Goal: Transaction & Acquisition: Purchase product/service

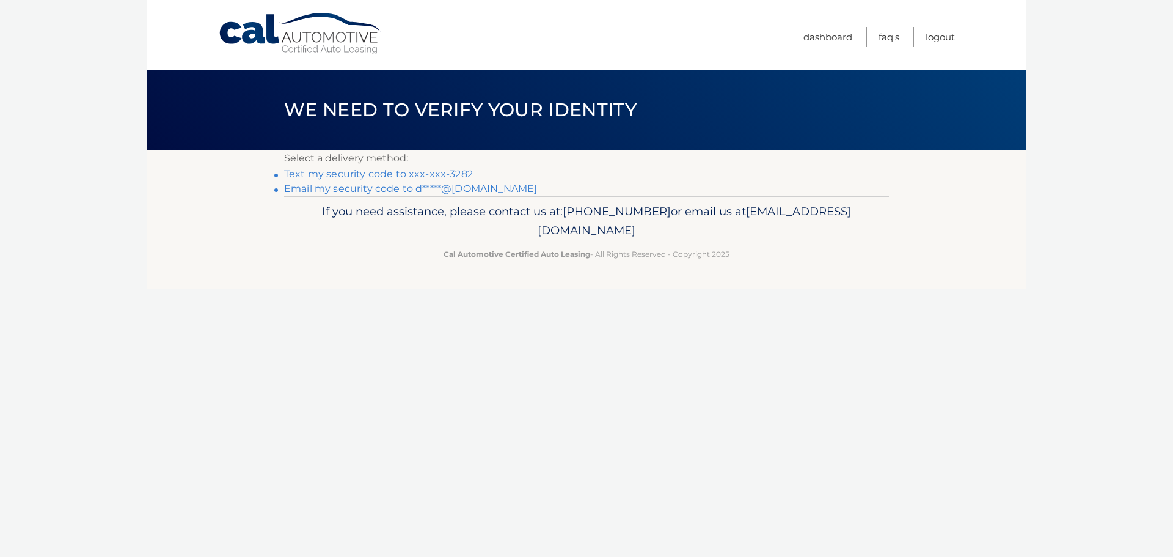
click at [386, 177] on link "Text my security code to xxx-xxx-3282" at bounding box center [378, 174] width 189 height 12
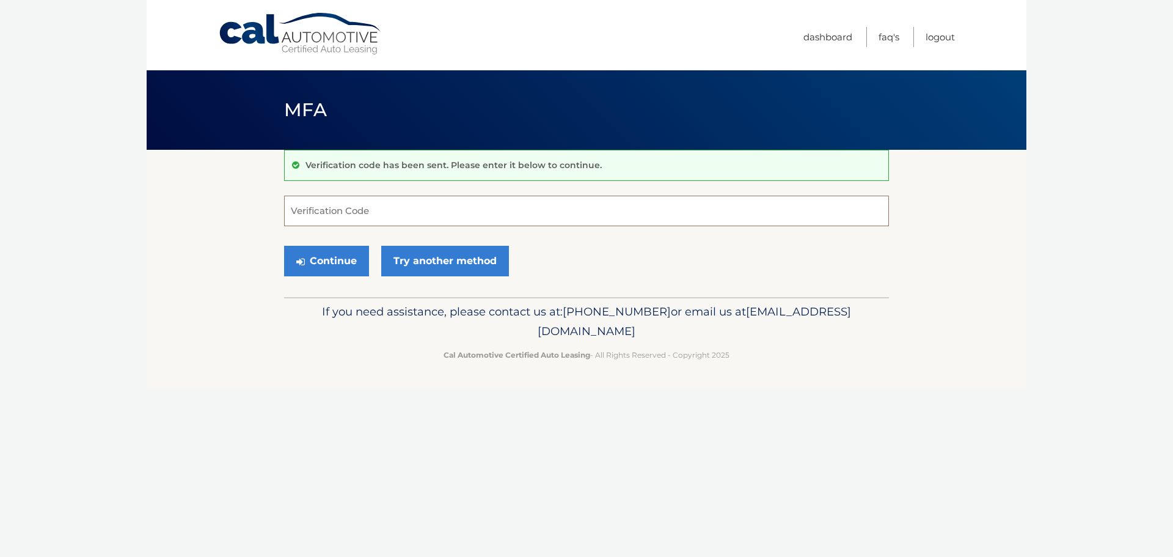
click at [387, 209] on input "Verification Code" at bounding box center [586, 210] width 605 height 31
type input "569297"
click at [284, 246] on button "Continue" at bounding box center [326, 261] width 85 height 31
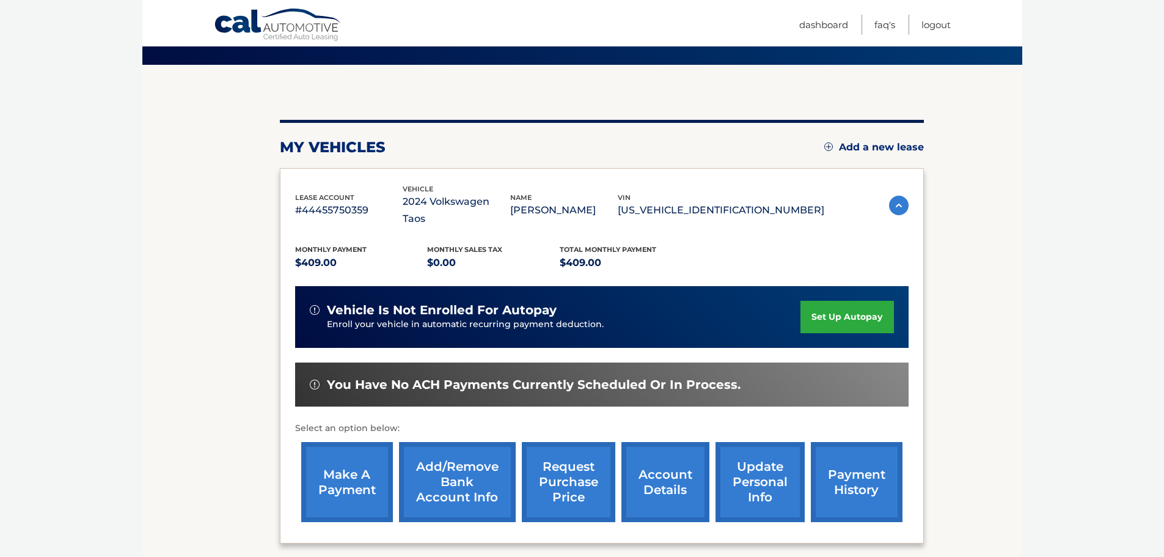
scroll to position [184, 0]
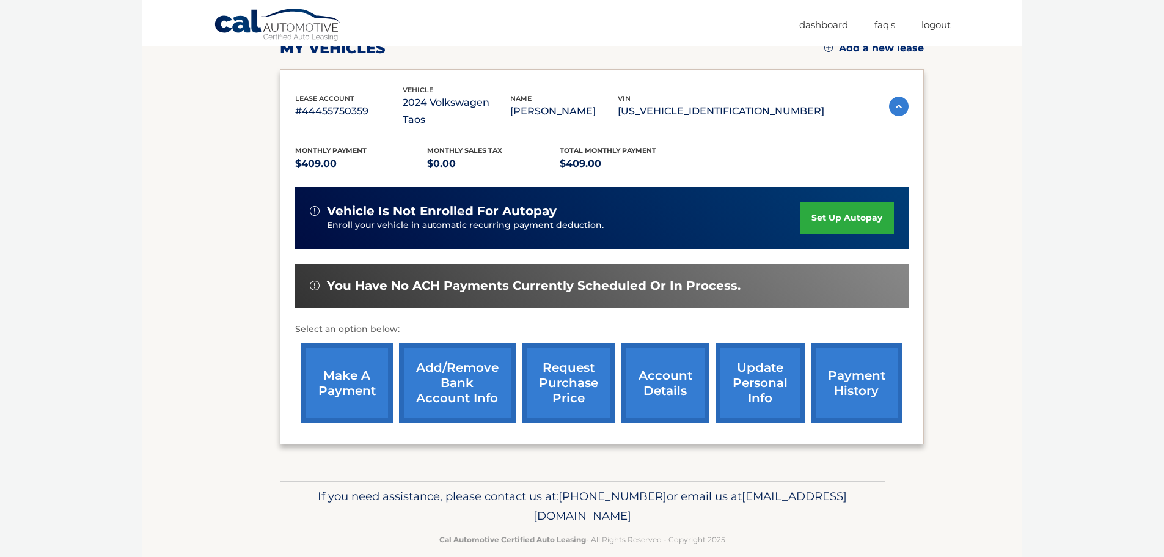
click at [846, 363] on link "payment history" at bounding box center [857, 383] width 92 height 80
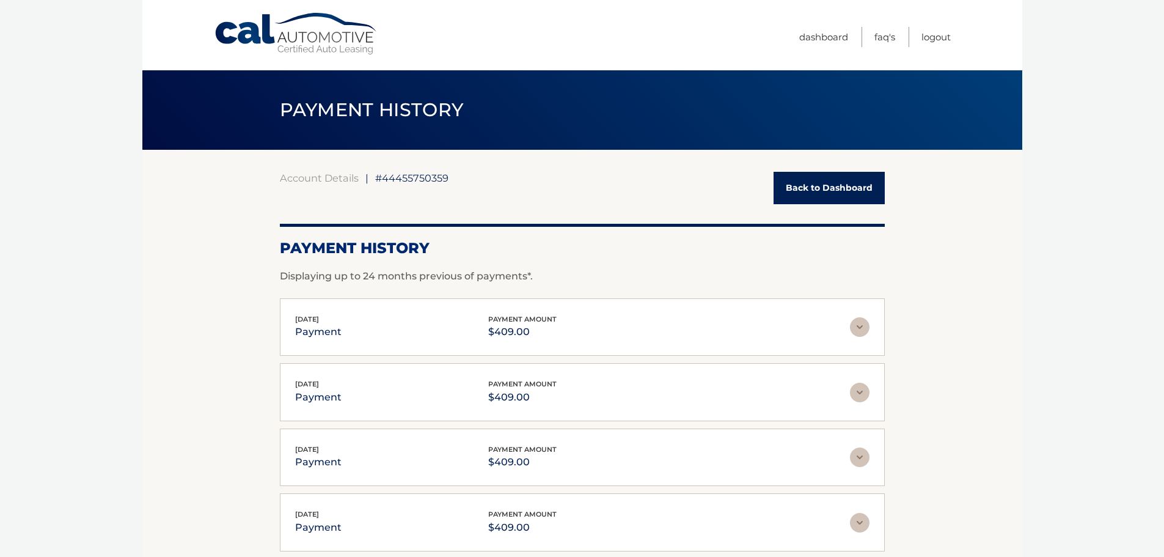
click at [799, 179] on link "Back to Dashboard" at bounding box center [828, 188] width 111 height 32
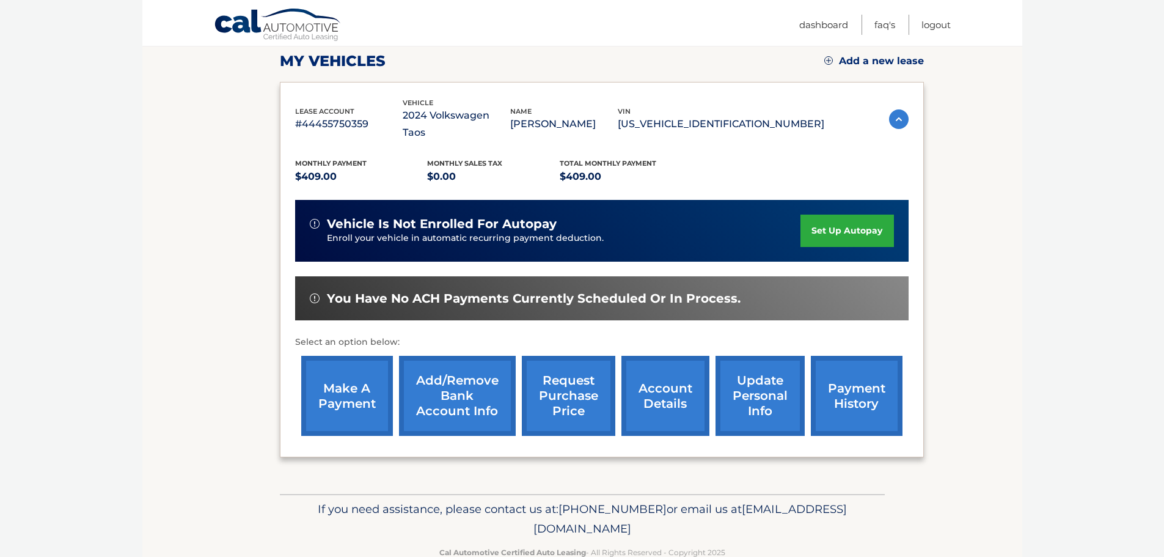
scroll to position [184, 0]
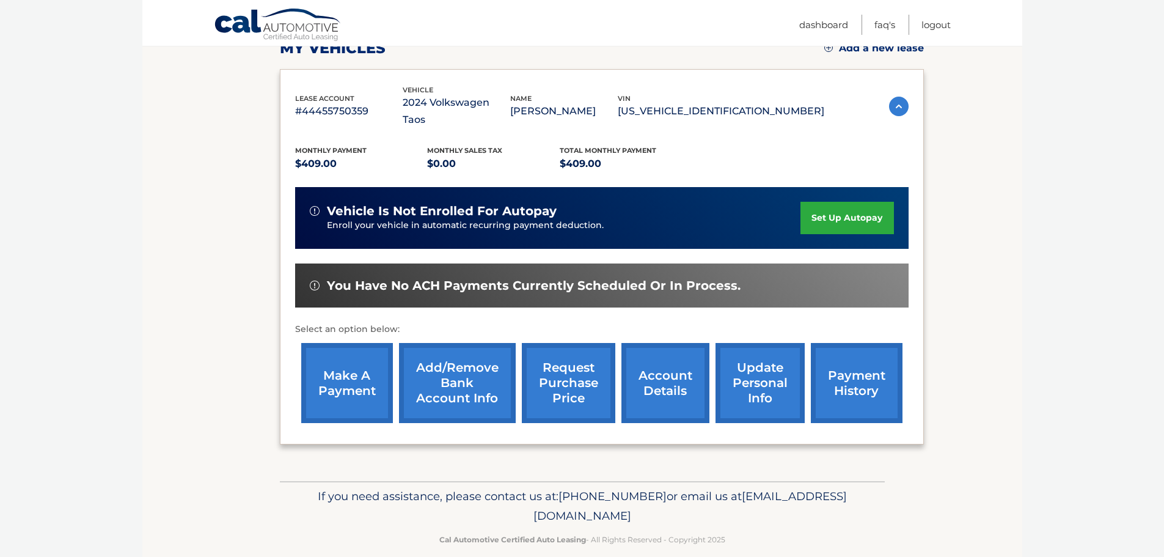
click at [368, 370] on link "make a payment" at bounding box center [347, 383] width 92 height 80
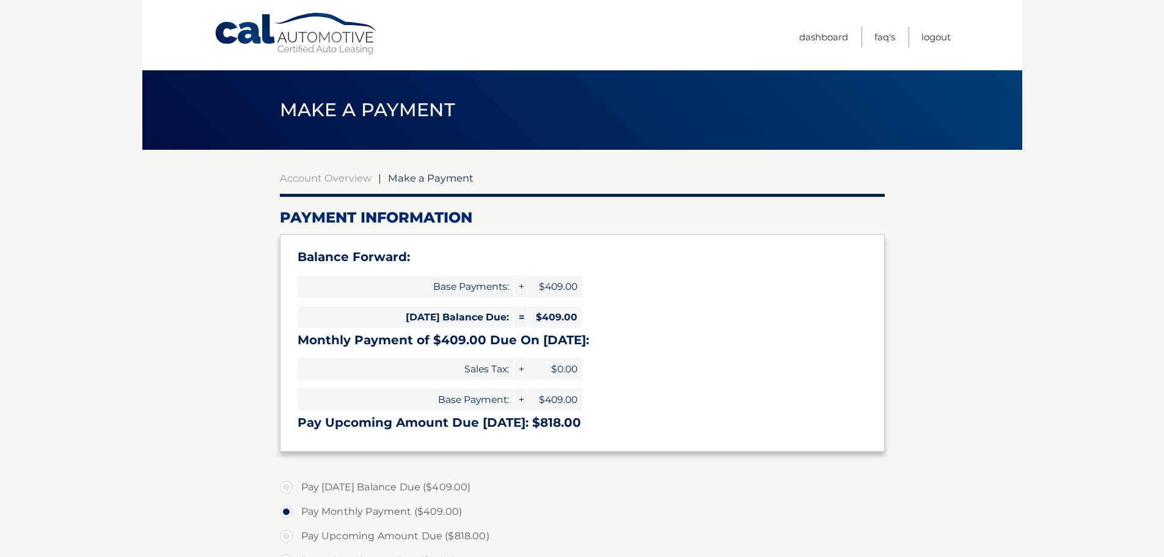
select select "NGZjMzIyNmQtNjEwYi00NWUwLTk2YjItNDY4YTAyNGMzZGIx"
click at [409, 175] on span "Make a Payment" at bounding box center [431, 178] width 86 height 12
click at [371, 180] on div "Account Overview | Make a Payment" at bounding box center [582, 178] width 605 height 12
click at [808, 43] on link "Dashboard" at bounding box center [823, 37] width 49 height 20
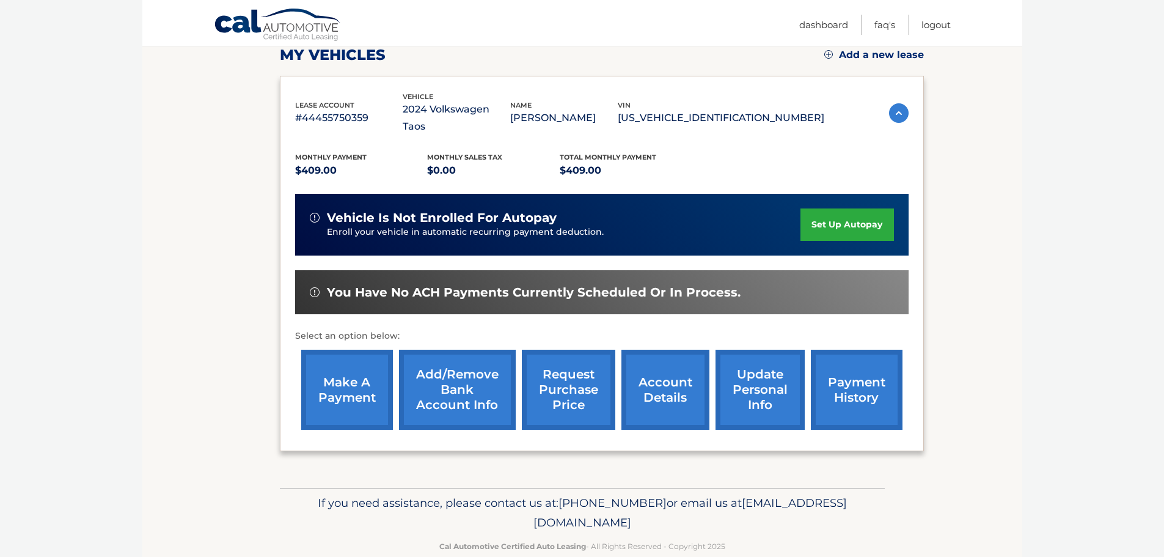
scroll to position [183, 0]
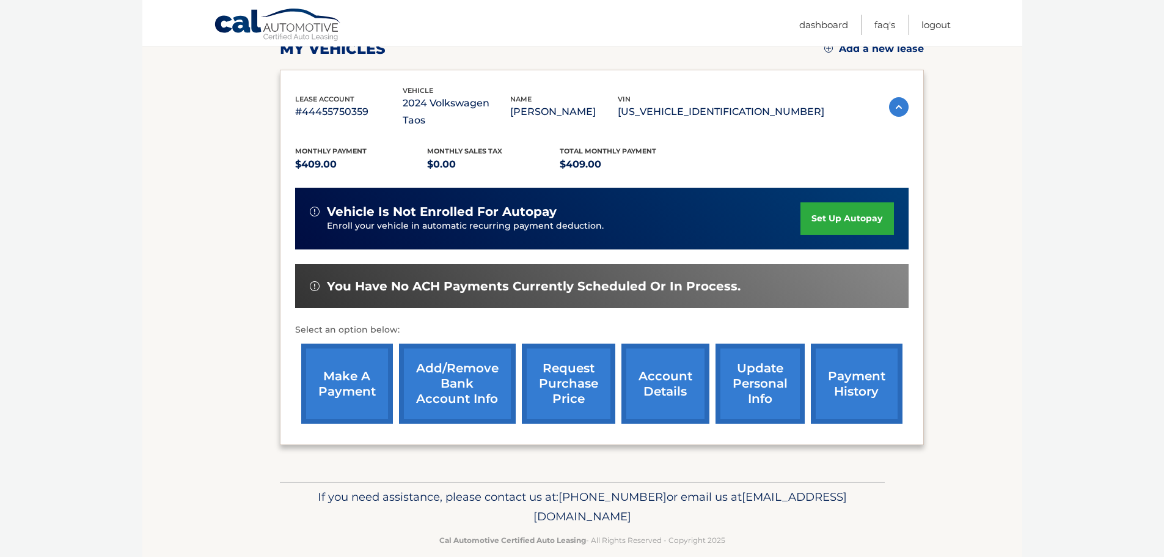
click at [871, 362] on link "payment history" at bounding box center [857, 383] width 92 height 80
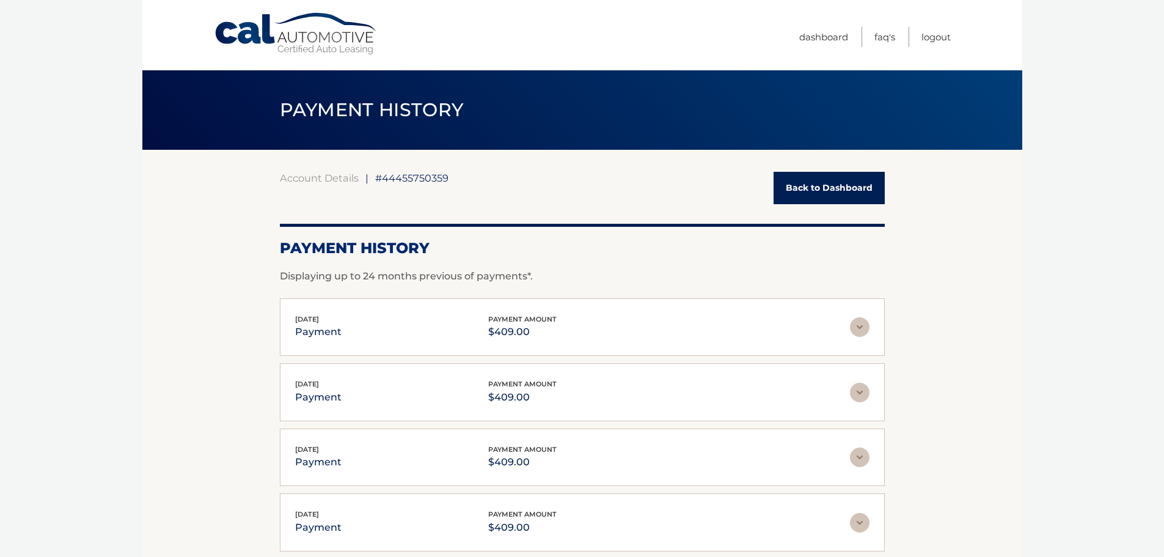
click at [850, 192] on link "Back to Dashboard" at bounding box center [828, 188] width 111 height 32
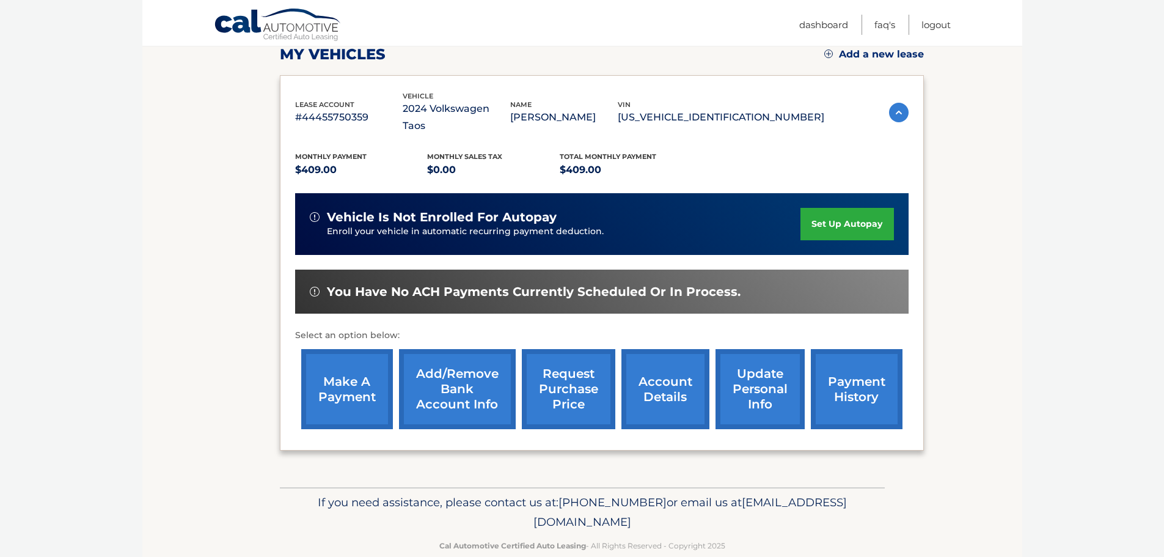
scroll to position [184, 0]
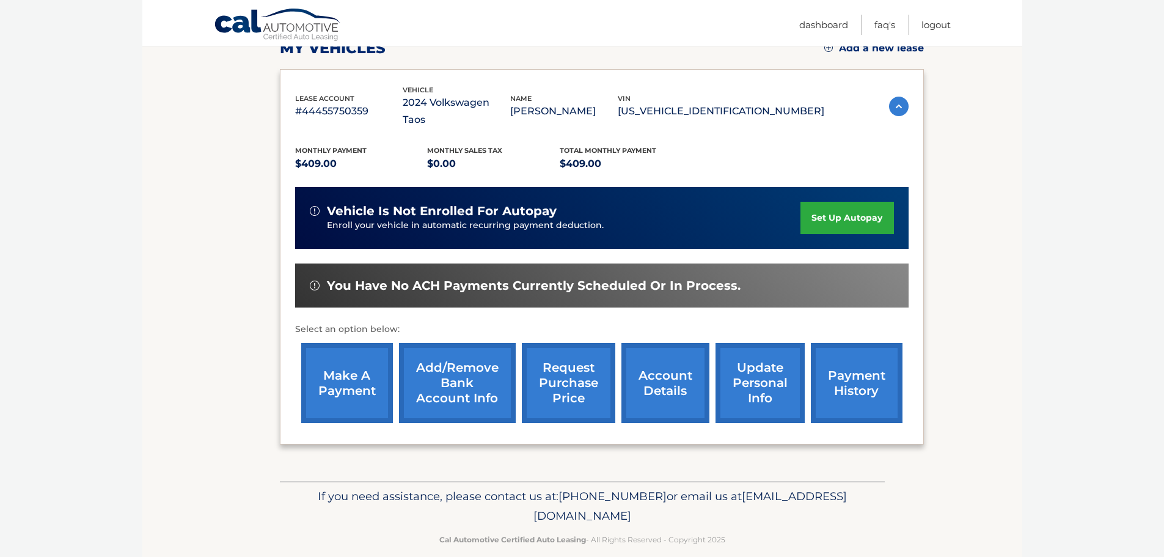
click at [356, 377] on link "make a payment" at bounding box center [347, 383] width 92 height 80
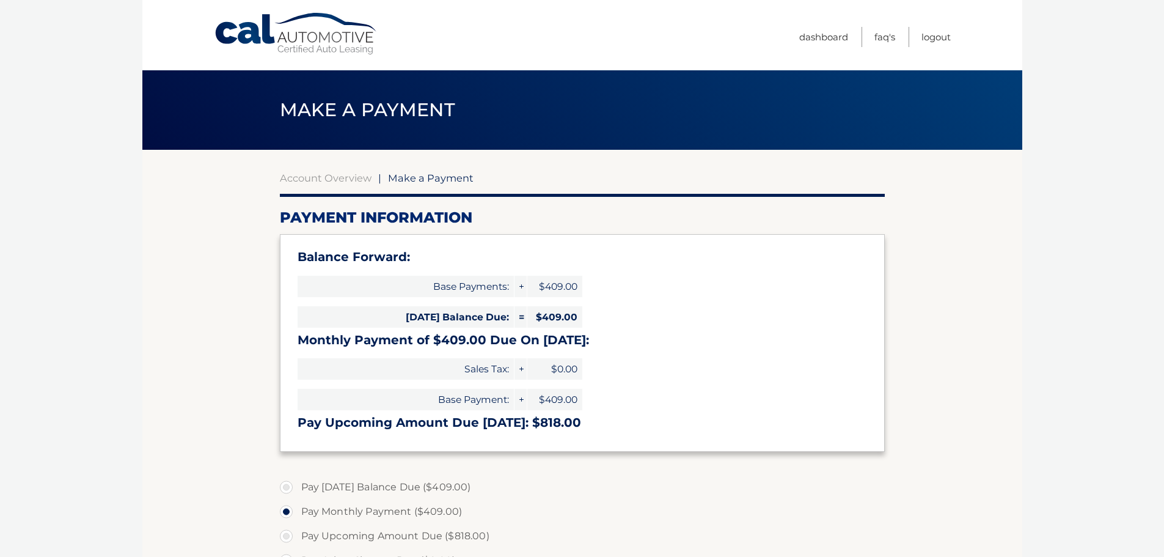
select select "NGZjMzIyNmQtNjEwYi00NWUwLTk2YjItNDY4YTAyNGMzZGIx"
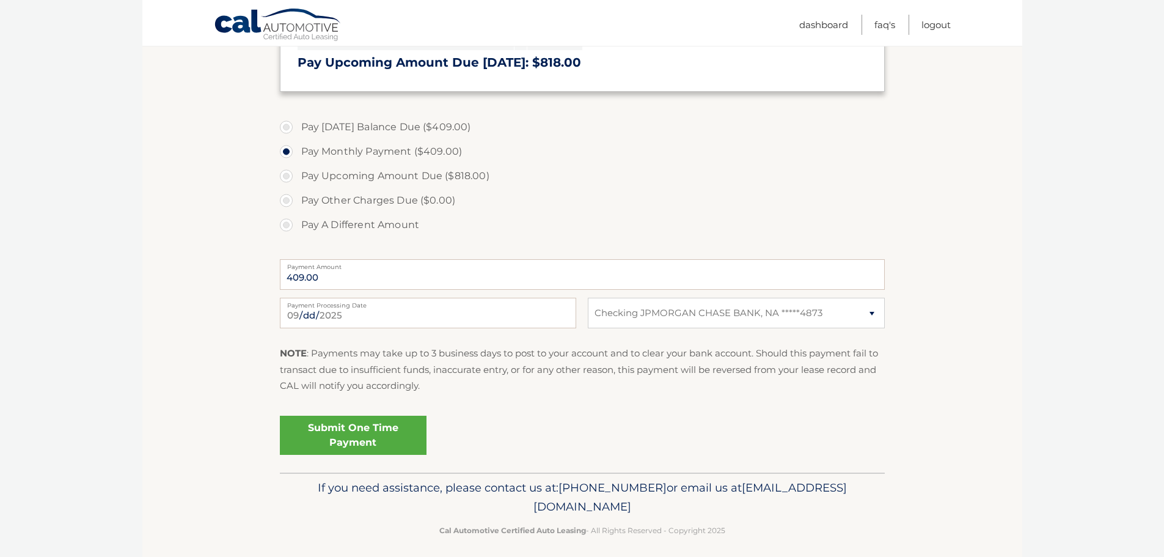
scroll to position [368, 0]
